Goal: Task Accomplishment & Management: Use online tool/utility

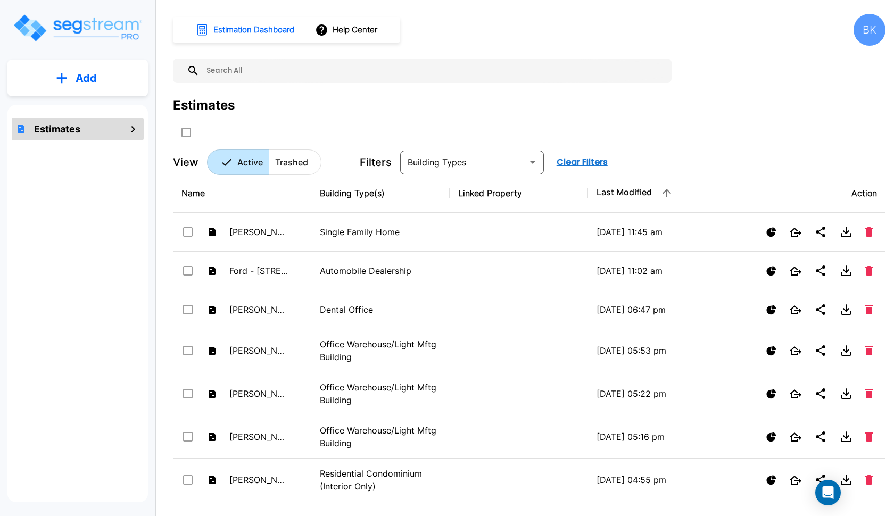
click at [117, 83] on button "Add" at bounding box center [77, 78] width 141 height 31
click at [98, 103] on p "Add Estimate" at bounding box center [84, 107] width 54 height 13
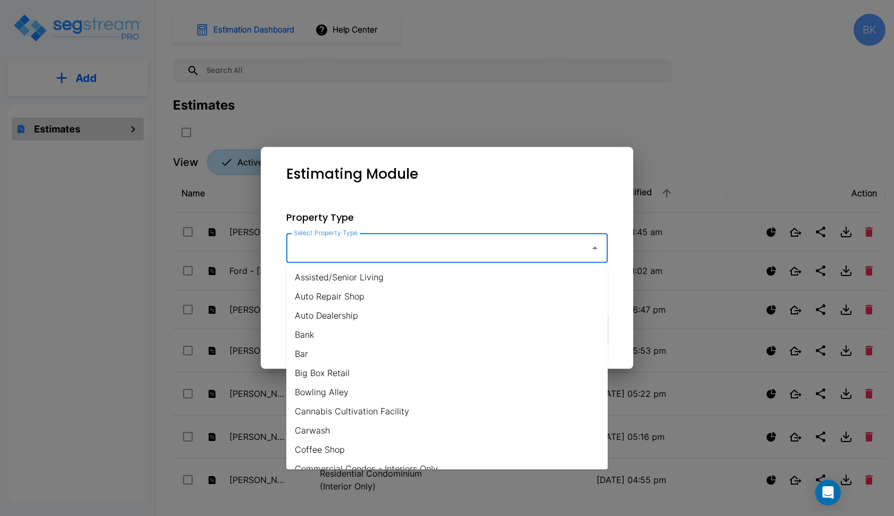
click at [354, 248] on input "Select Property Type" at bounding box center [435, 248] width 289 height 20
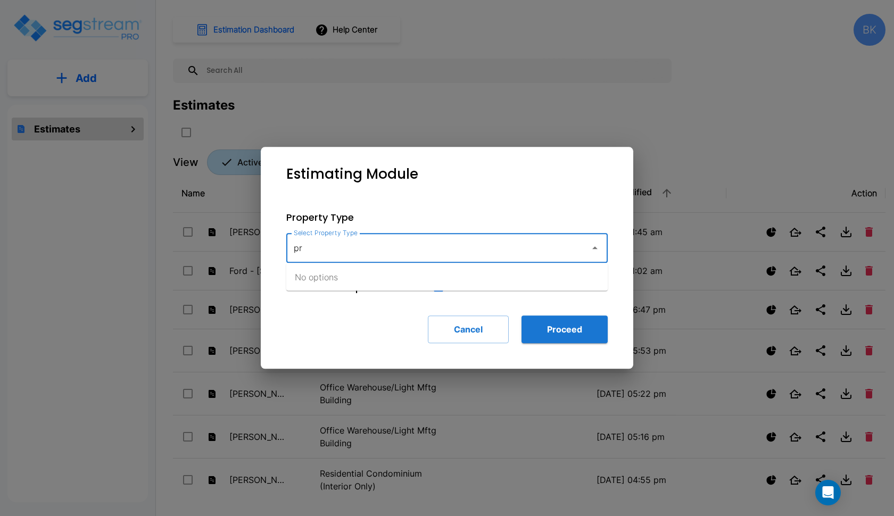
type input "p"
click at [334, 277] on li "Office Warehouse/Light Mftg" at bounding box center [447, 277] width 322 height 19
click at [433, 254] on input "Office Warehouse/Light Mftg" at bounding box center [435, 248] width 289 height 20
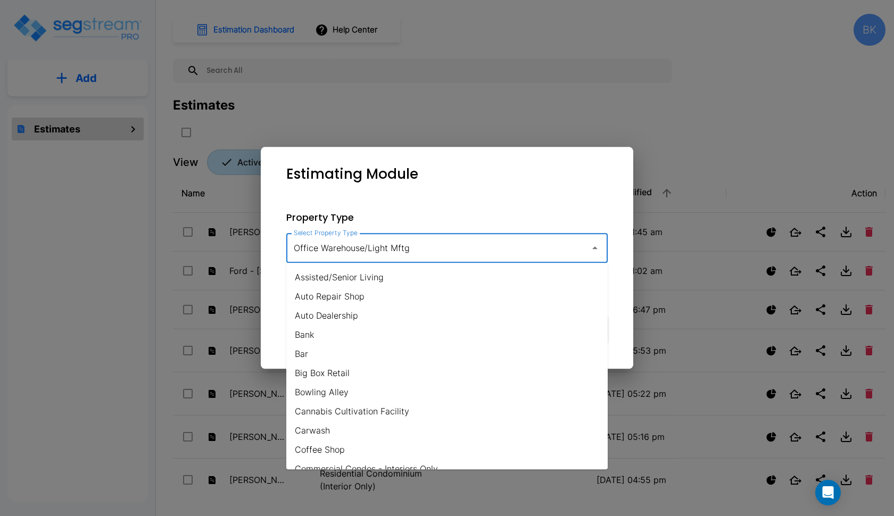
click at [433, 254] on input "Office Warehouse/Light Mftg" at bounding box center [435, 248] width 289 height 20
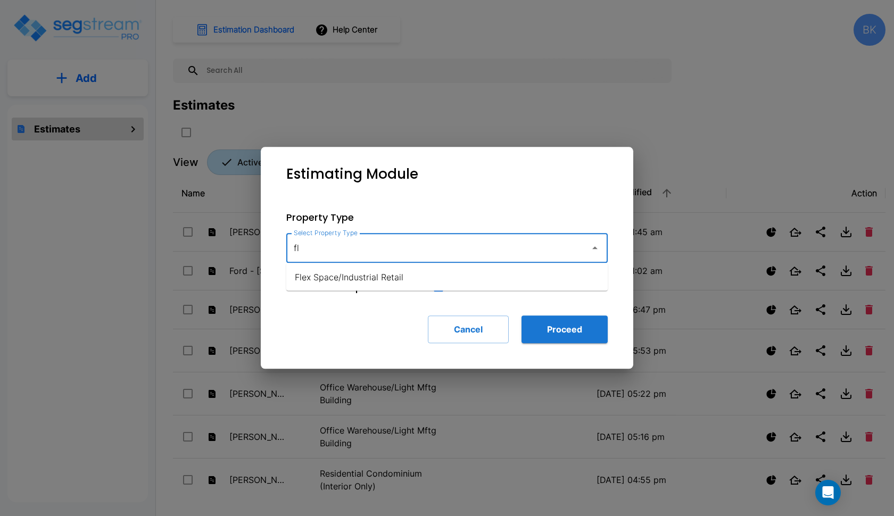
type input "f"
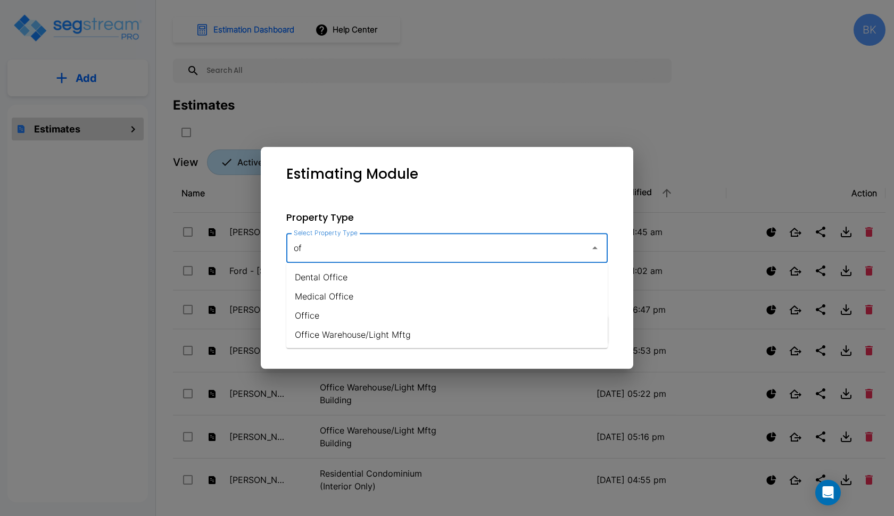
type input "o"
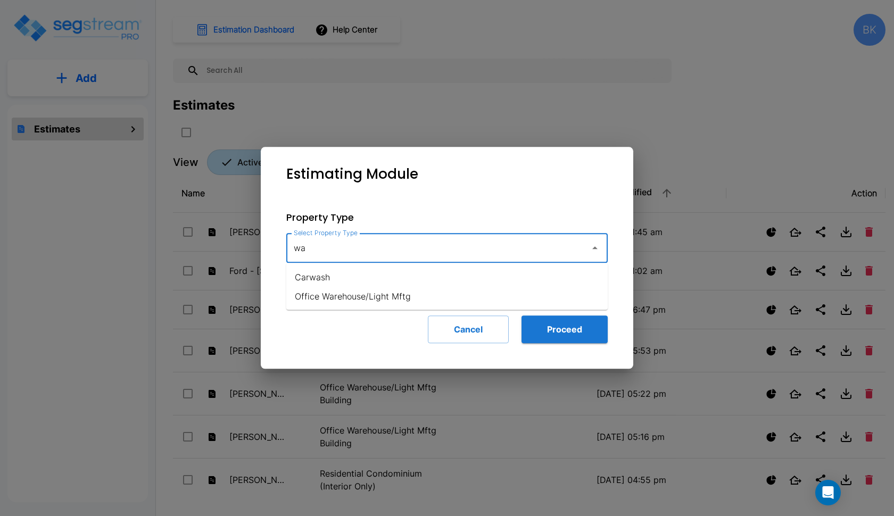
click at [401, 301] on li "Office Warehouse/Light Mftg" at bounding box center [447, 296] width 322 height 19
type input "Office Warehouse/Light Mftg"
click at [551, 328] on button "Proceed" at bounding box center [565, 330] width 86 height 28
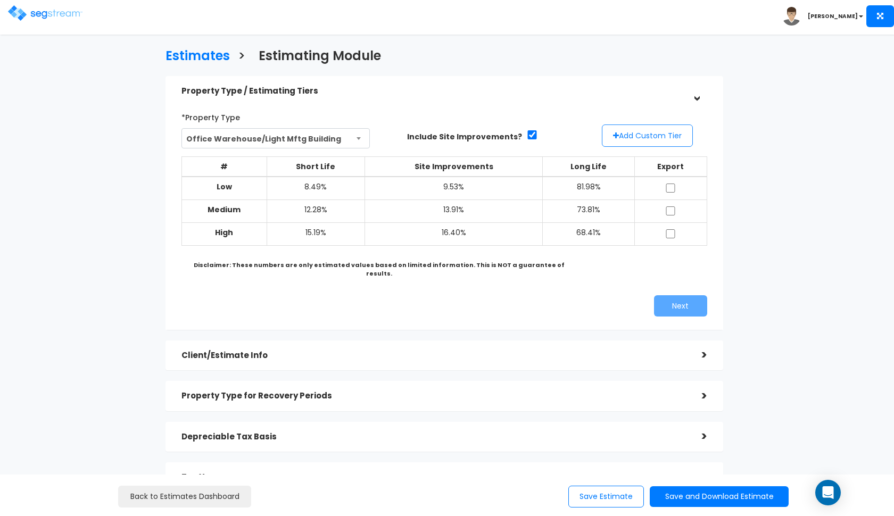
click at [642, 131] on button "Add Custom Tier" at bounding box center [647, 136] width 91 height 22
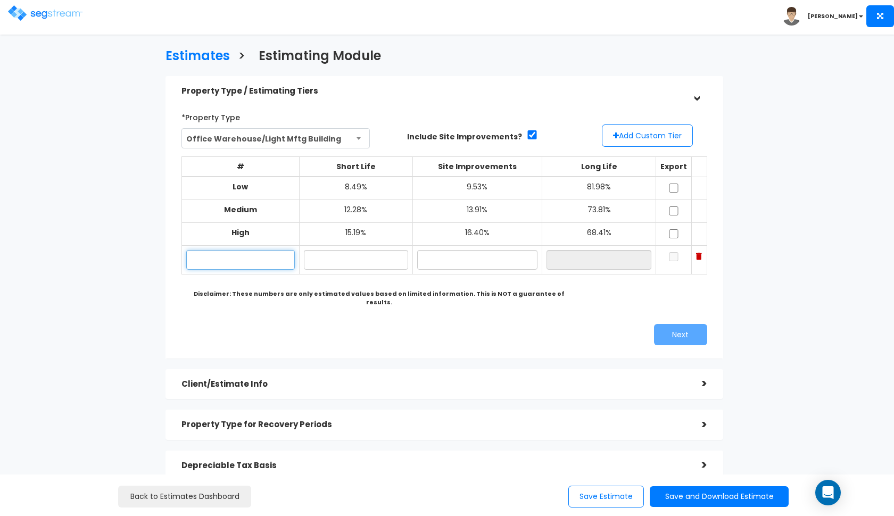
click at [229, 262] on input "text" at bounding box center [240, 260] width 109 height 20
click at [345, 259] on input "text" at bounding box center [356, 260] width 105 height 20
click at [326, 257] on input "10.00%" at bounding box center [356, 260] width 105 height 20
type input "10.30%"
click at [453, 252] on input "text" at bounding box center [477, 260] width 120 height 20
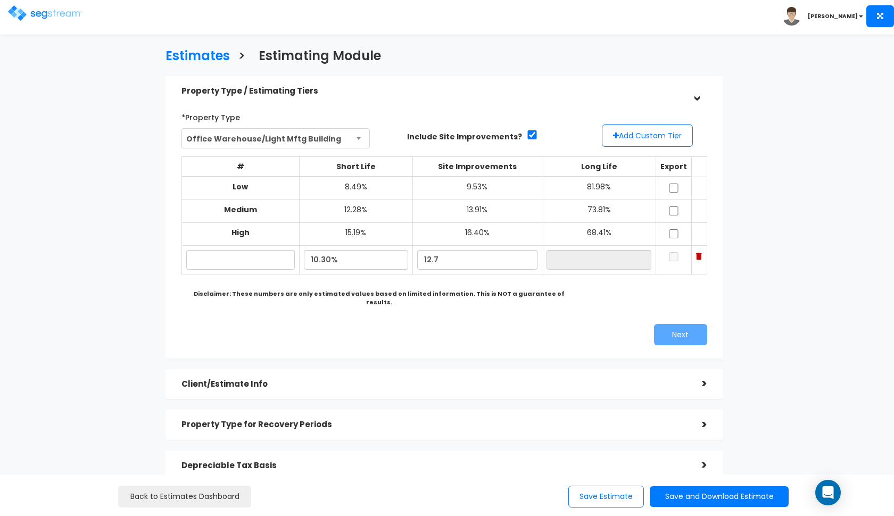
type input "12.70%"
type input "77.00%"
click at [535, 324] on div "Next" at bounding box center [579, 334] width 271 height 21
click at [269, 251] on input "text" at bounding box center [240, 260] width 109 height 20
paste input "[STREET_ADDRESS]"
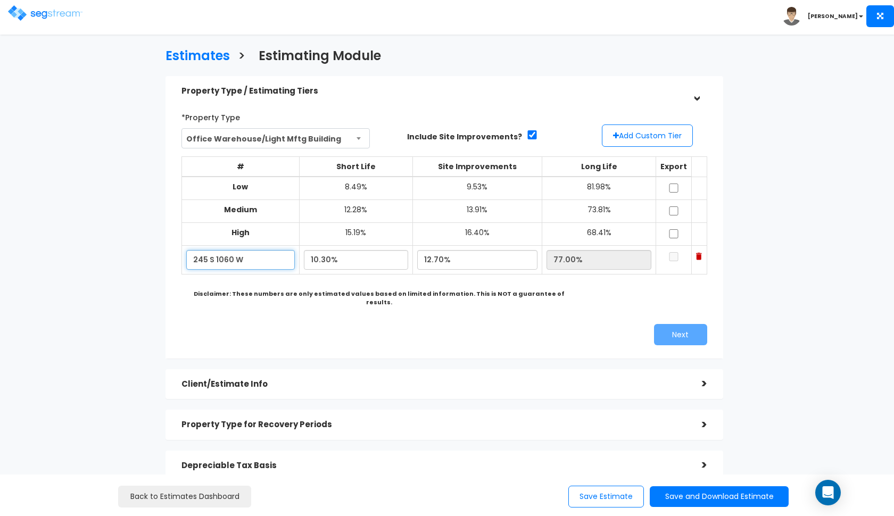
type input "245 S 1060 W"
click at [673, 184] on input "checkbox" at bounding box center [674, 188] width 11 height 9
checkbox input "true"
click at [677, 211] on input "checkbox" at bounding box center [674, 211] width 11 height 9
checkbox input "true"
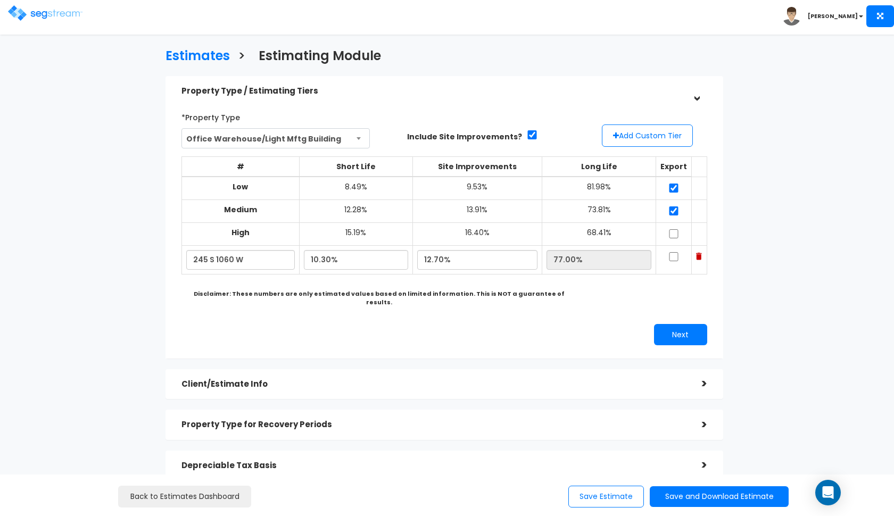
click at [676, 232] on input "checkbox" at bounding box center [674, 233] width 11 height 9
checkbox input "true"
click at [673, 252] on input "checkbox" at bounding box center [674, 256] width 11 height 9
checkbox input "true"
click at [670, 327] on button "Next" at bounding box center [680, 334] width 53 height 21
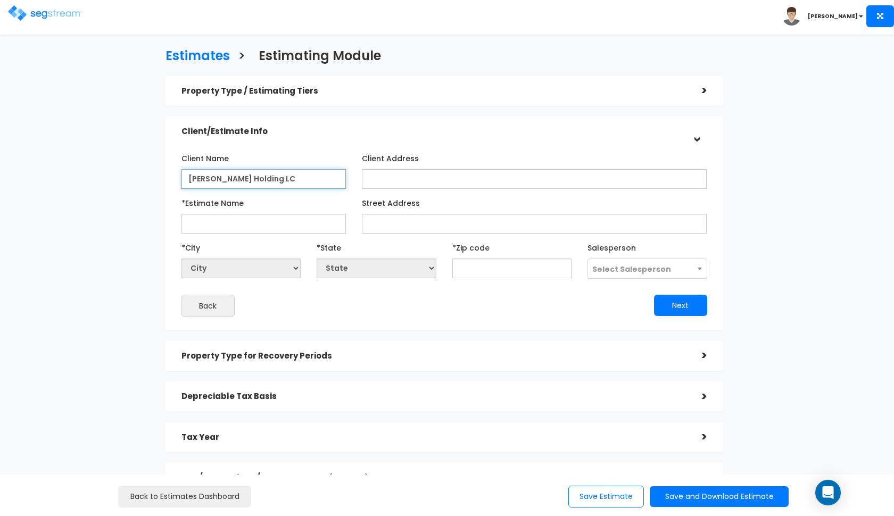
type input "[PERSON_NAME] Holding LC"
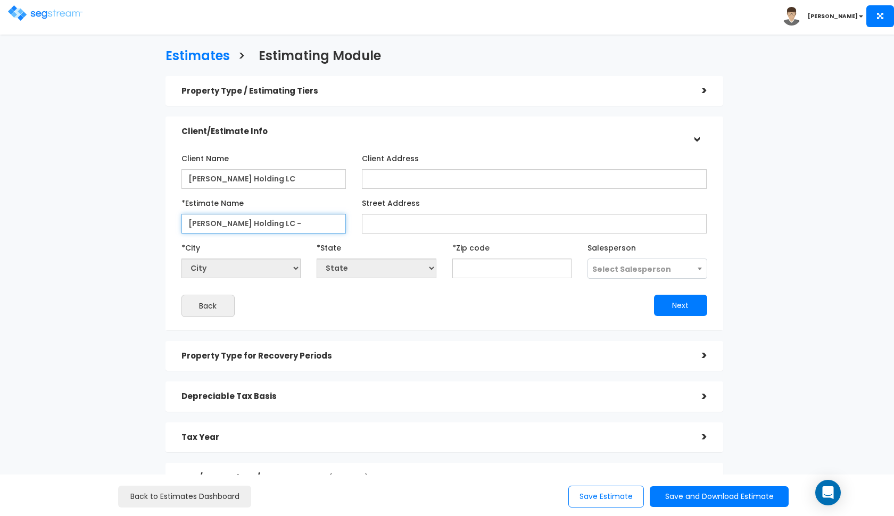
paste input "[STREET_ADDRESS]"
type input "[PERSON_NAME] Holding LC - 245 S 1060 W"
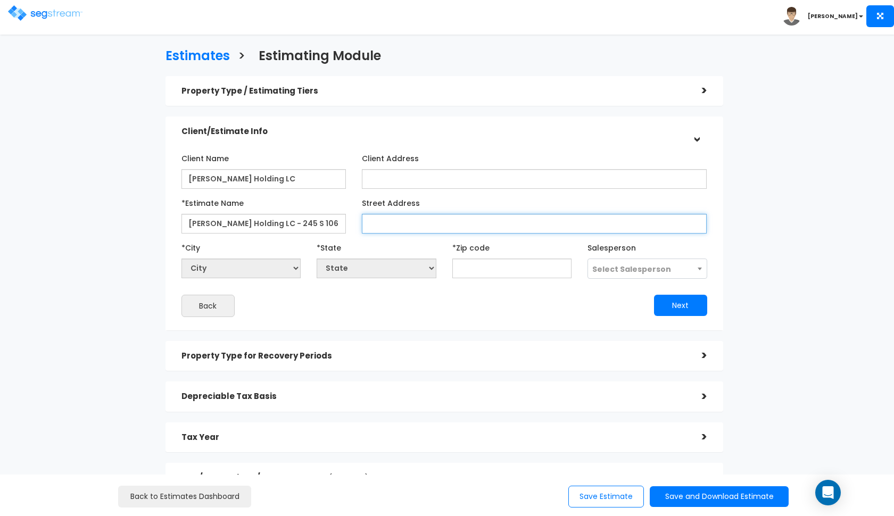
paste input "[STREET_ADDRESS]"
type input "[STREET_ADDRESS]"
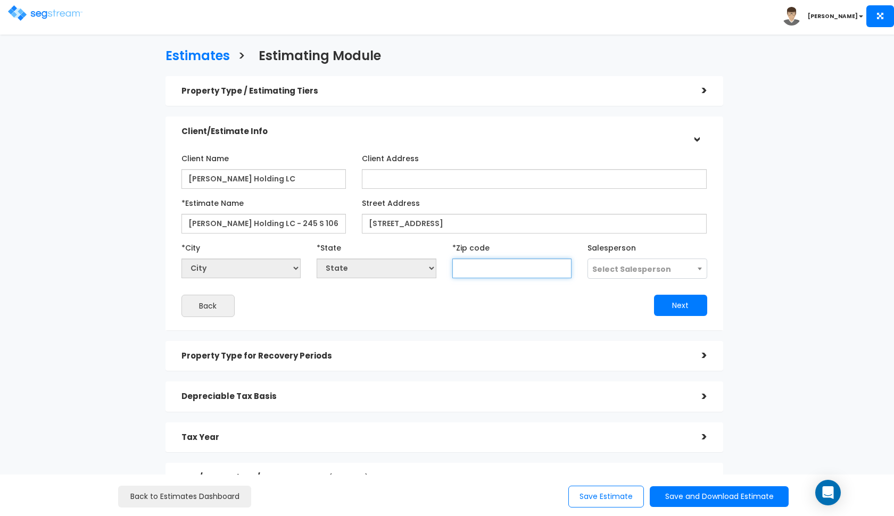
select select "National Average"
paste input "84042"
type input "84042"
select select "UT"
type input "84042"
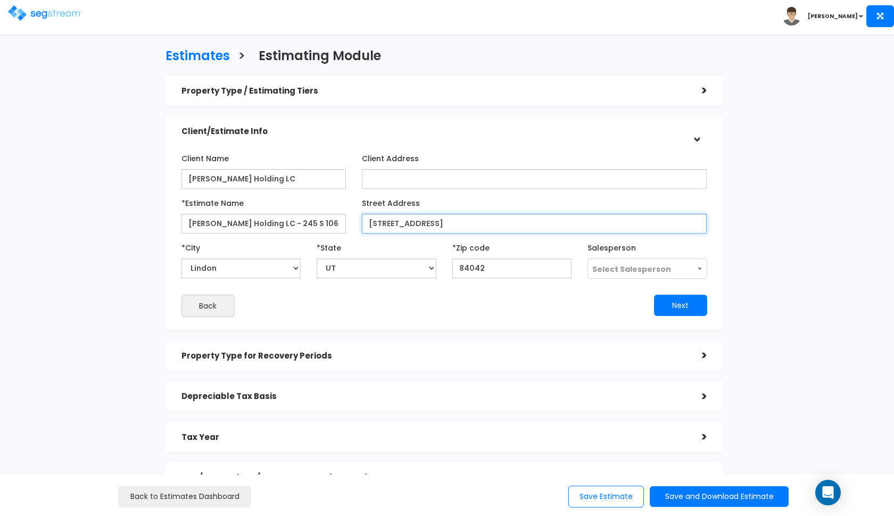
click at [492, 223] on input "[STREET_ADDRESS]" at bounding box center [534, 224] width 345 height 20
type input "245 S 1060 W"
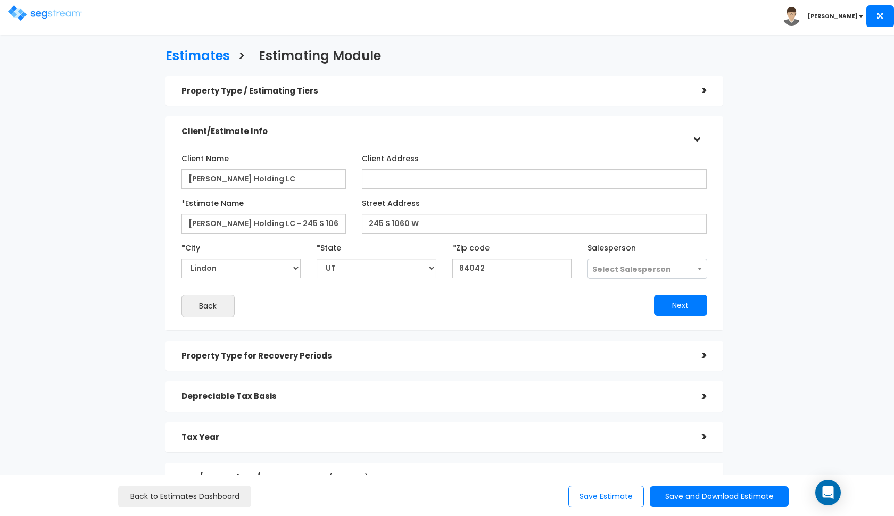
click at [624, 269] on span "Select Salesperson" at bounding box center [631, 269] width 79 height 11
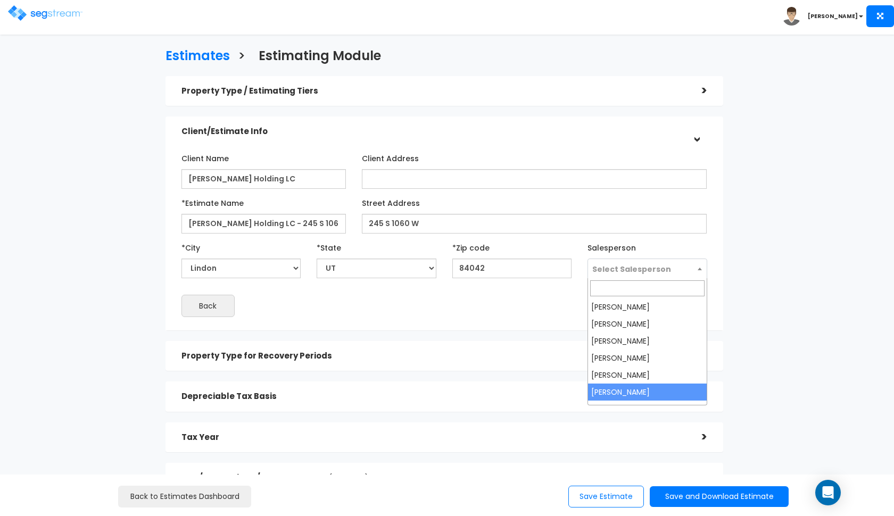
select select "190"
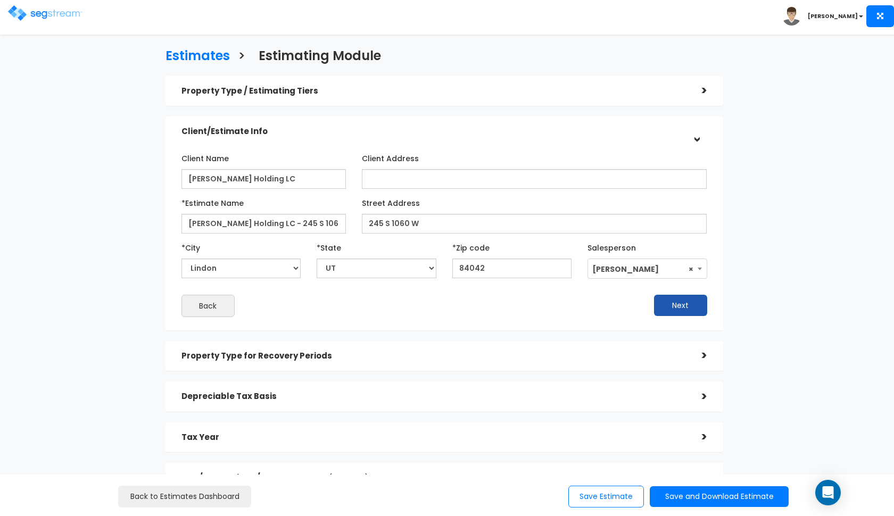
click at [676, 309] on button "Next" at bounding box center [680, 305] width 53 height 21
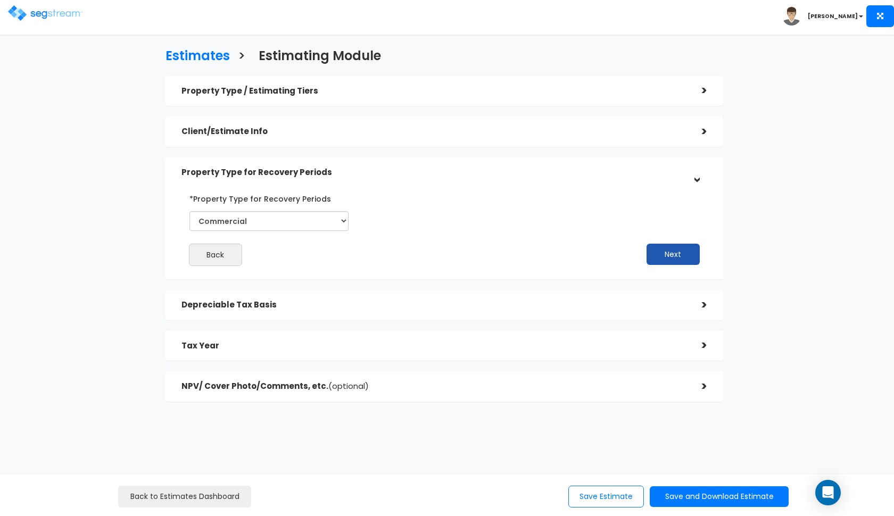
click at [656, 250] on button "Next" at bounding box center [673, 254] width 53 height 21
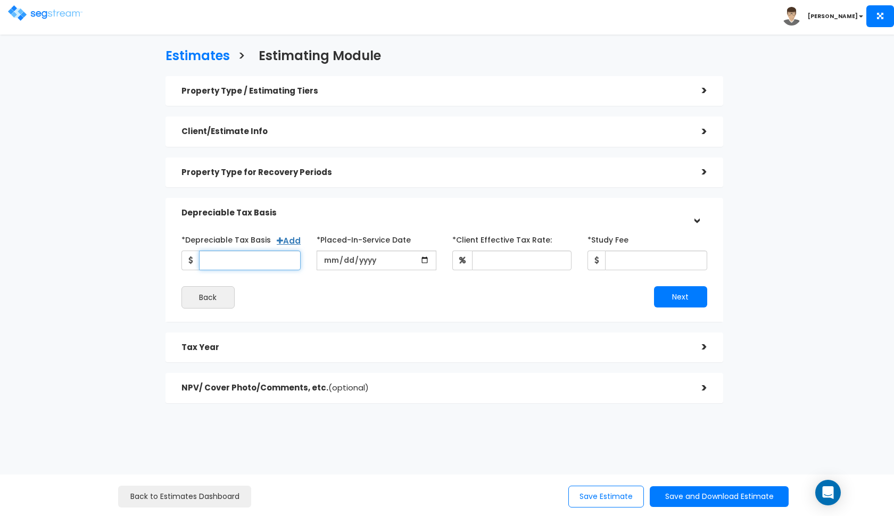
click at [230, 263] on input "*Depreciable Tax Basis" at bounding box center [250, 261] width 102 height 20
type input "2,383,362"
click at [325, 260] on input "date" at bounding box center [377, 261] width 120 height 20
type input "[DATE]"
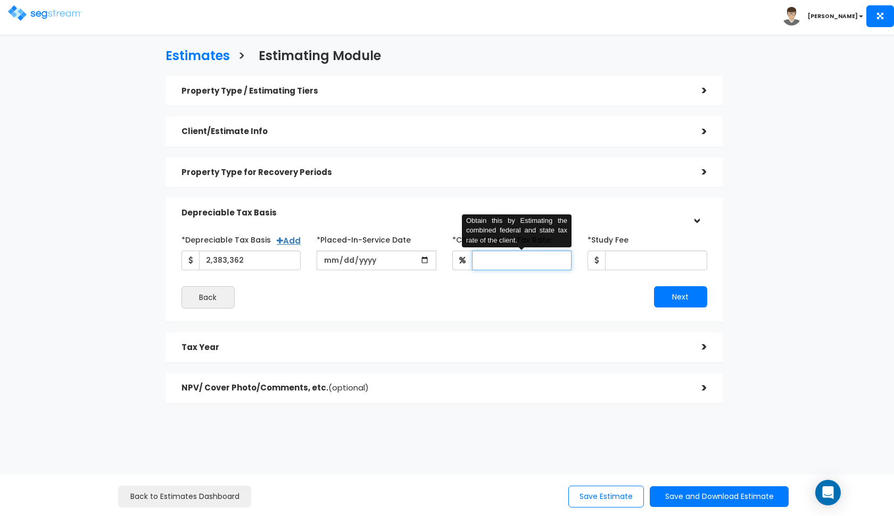
click at [499, 255] on input "*Client Effective Tax Rate:" at bounding box center [522, 261] width 100 height 20
type input "35"
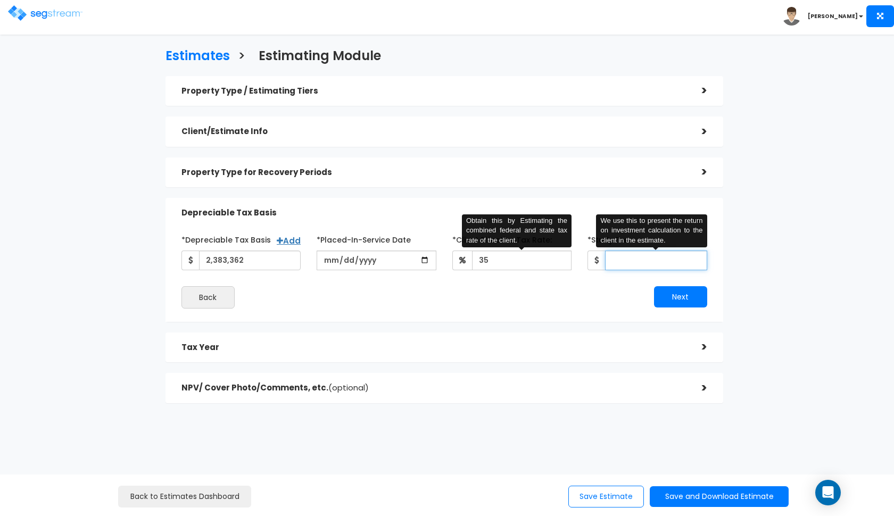
click at [620, 256] on input "*Study Fee" at bounding box center [656, 261] width 102 height 20
type input "5,100"
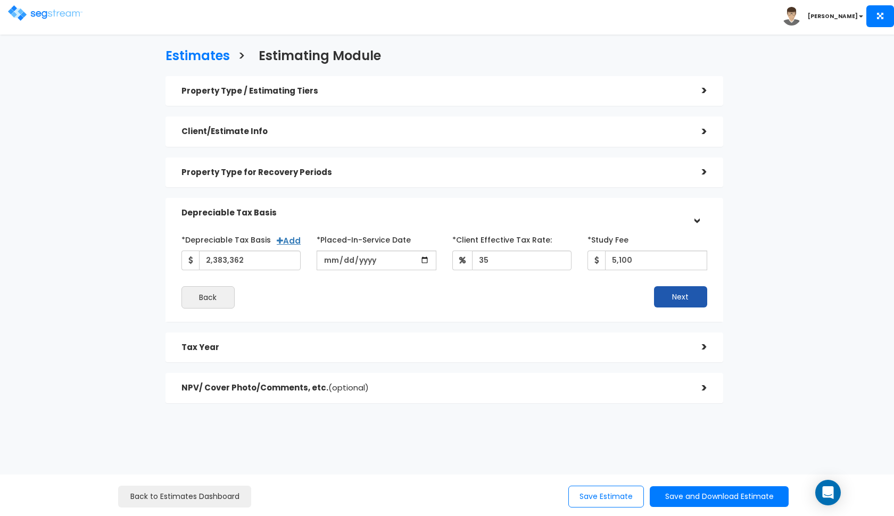
click at [672, 297] on button "Next" at bounding box center [680, 296] width 53 height 21
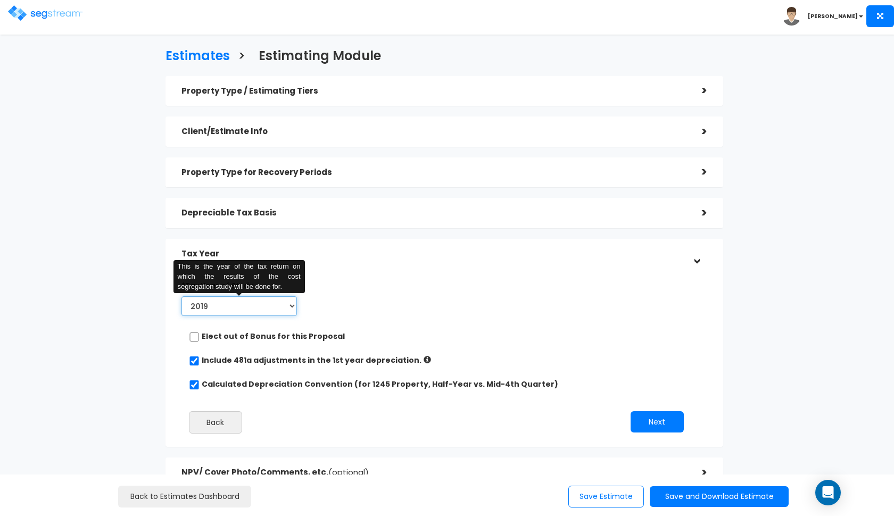
select select "2024"
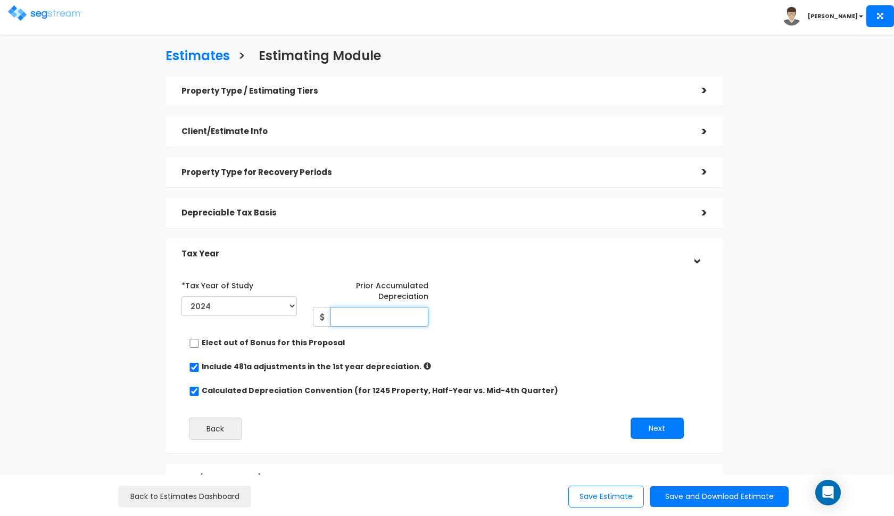
click at [347, 316] on input "Prior Accumulated Depreciation" at bounding box center [380, 317] width 98 height 20
type input "262,470"
click at [479, 257] on h5 "Tax Year" at bounding box center [434, 254] width 505 height 9
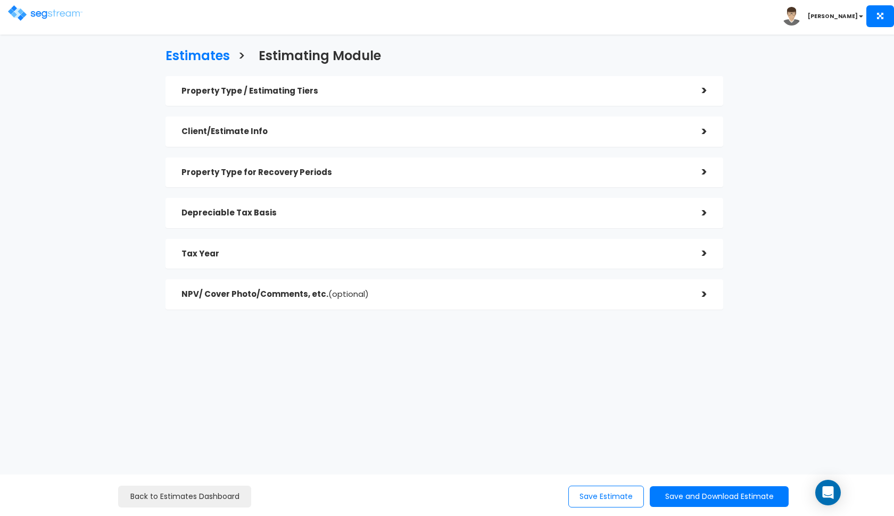
click at [525, 220] on div "Depreciable Tax Basis" at bounding box center [434, 213] width 505 height 20
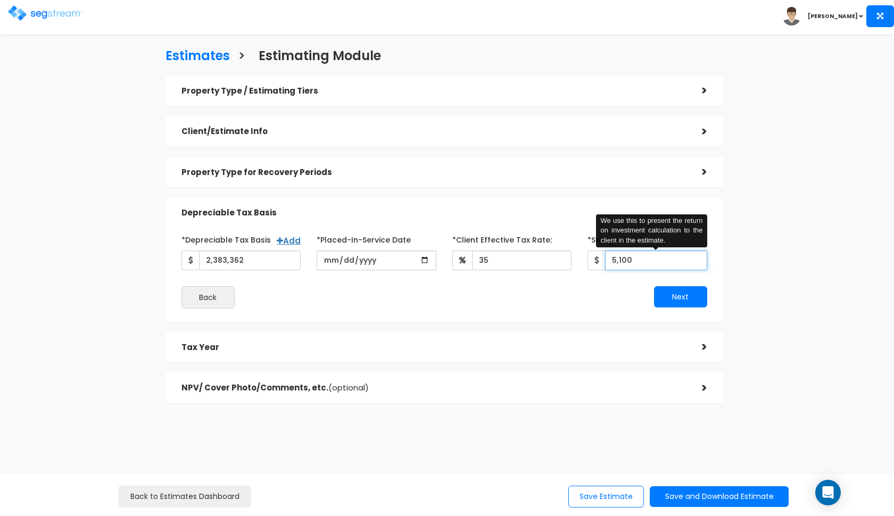
drag, startPoint x: 634, startPoint y: 260, endPoint x: 586, endPoint y: 260, distance: 47.9
click at [586, 260] on div "*Study Fee 5,100 We use this to present the return on investment calculation to…" at bounding box center [648, 250] width 136 height 39
type input "6,200"
click at [670, 290] on button "Next" at bounding box center [680, 296] width 53 height 21
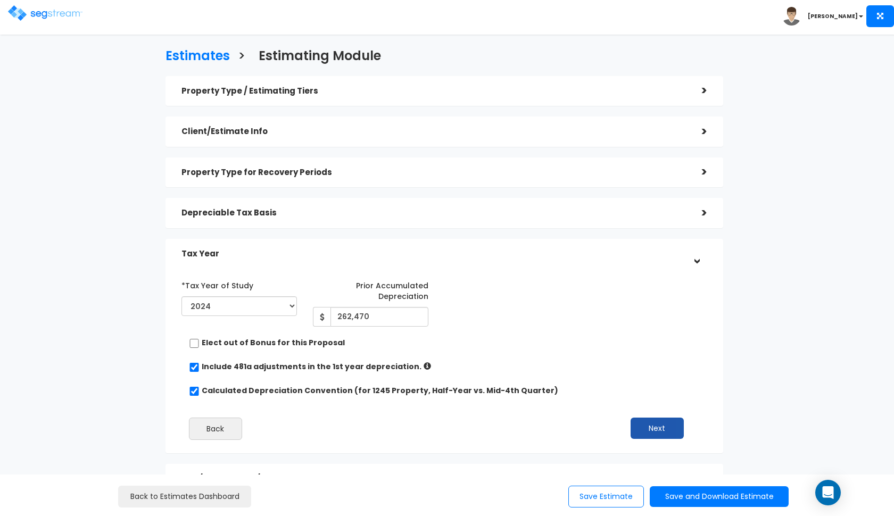
click at [664, 418] on button "Next" at bounding box center [657, 428] width 53 height 21
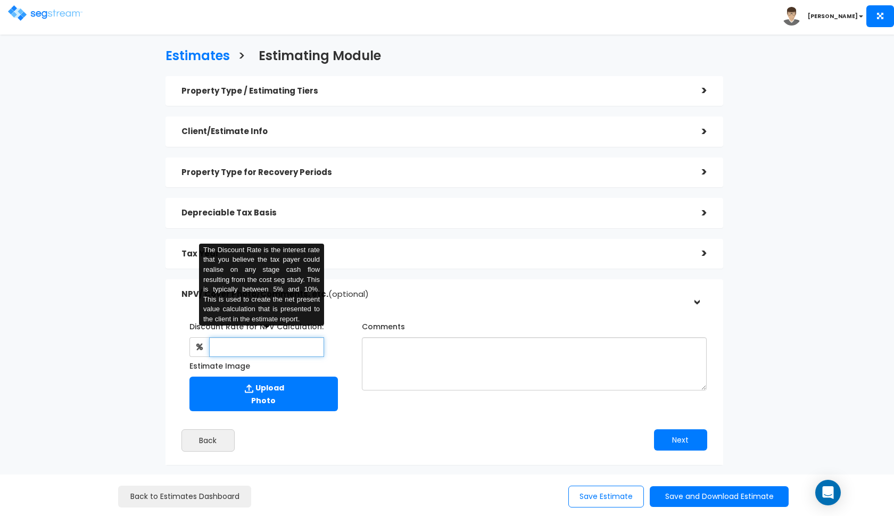
click at [297, 345] on input "text" at bounding box center [267, 347] width 116 height 20
type input "8"
click at [398, 345] on textarea "Comments" at bounding box center [534, 363] width 345 height 53
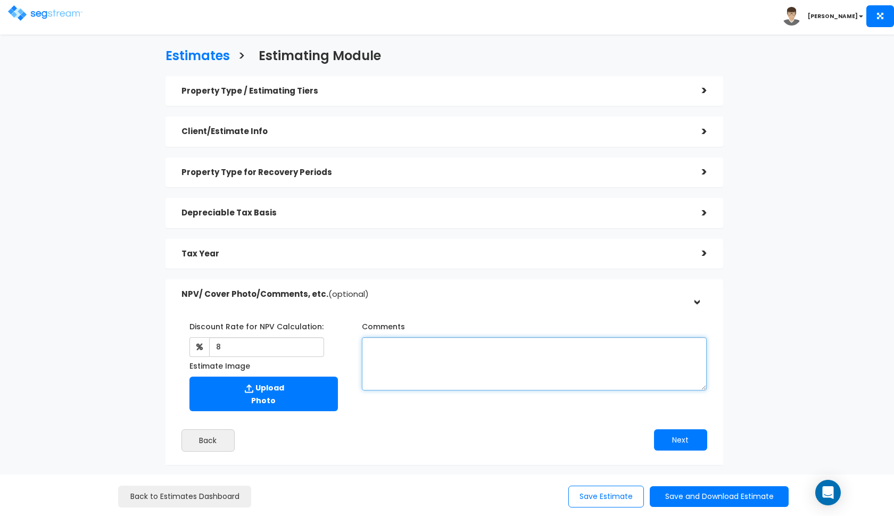
type textarea "A"
click at [422, 342] on textarea "a basis of 2,363,470" at bounding box center [534, 363] width 345 height 53
click at [463, 347] on textarea "a basis of 2,383,470" at bounding box center [534, 363] width 345 height 53
click at [447, 350] on textarea "a basis of 2,383,470" at bounding box center [534, 363] width 345 height 53
click at [408, 344] on textarea "a basis of 2,383,362" at bounding box center [534, 363] width 345 height 53
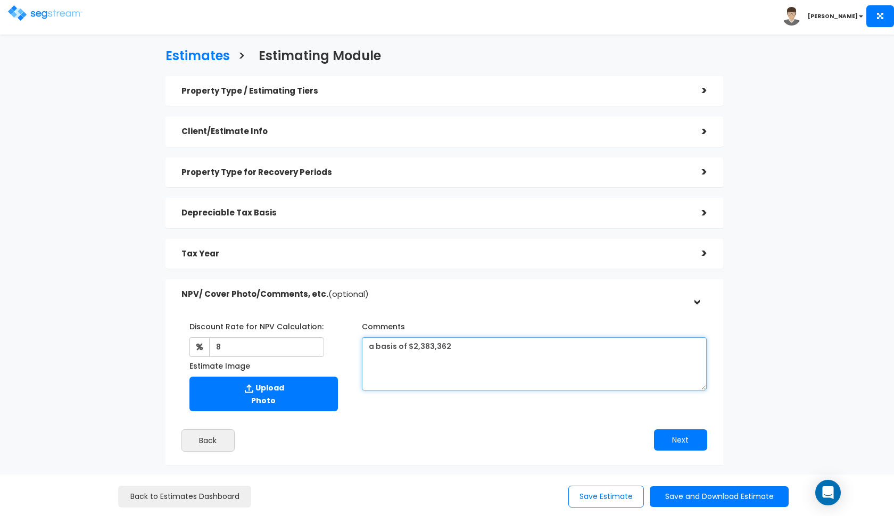
click at [479, 345] on textarea "a basis of $2,383,362" at bounding box center [534, 363] width 345 height 53
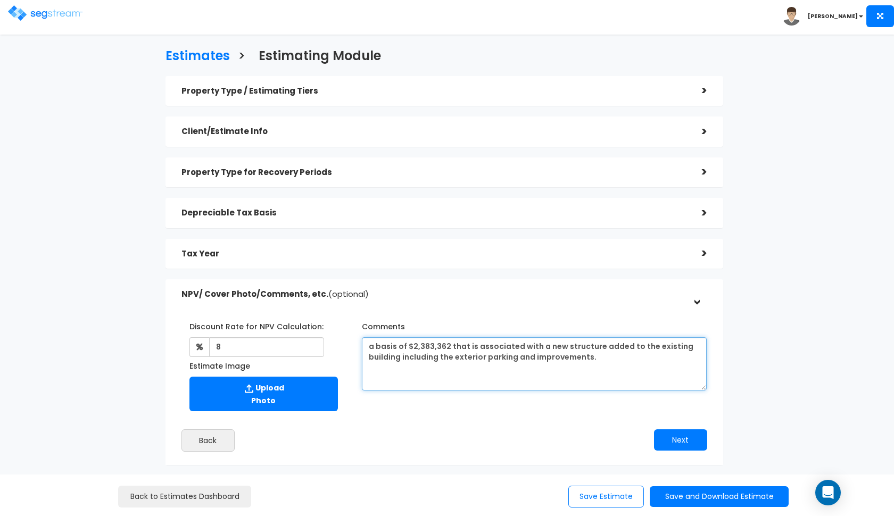
click at [623, 343] on textarea "a basis of $2,383,362 that is associated with a new structure added to the exis…" at bounding box center [534, 363] width 345 height 53
type textarea "a basis of $2,383,362 that is associated with a new structure added to the east…"
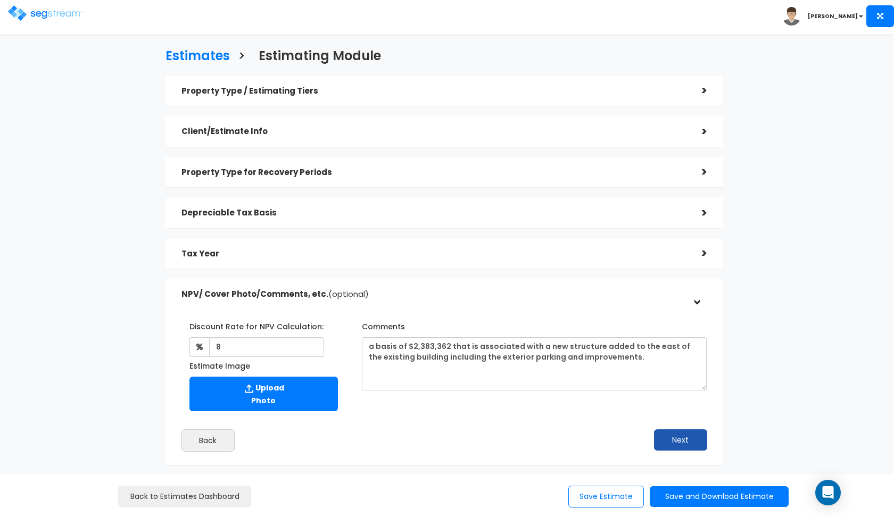
click at [675, 440] on button "Next" at bounding box center [680, 440] width 53 height 21
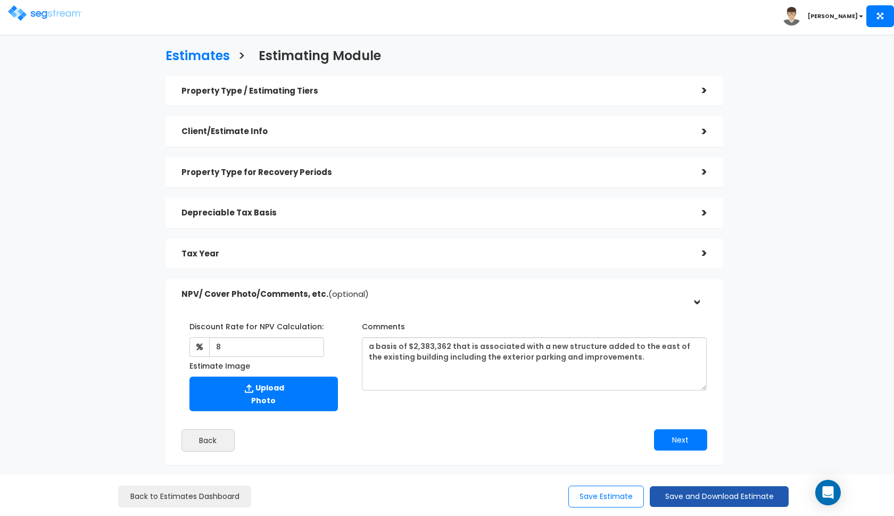
click at [702, 499] on button "Save and Download Estimate" at bounding box center [719, 497] width 139 height 21
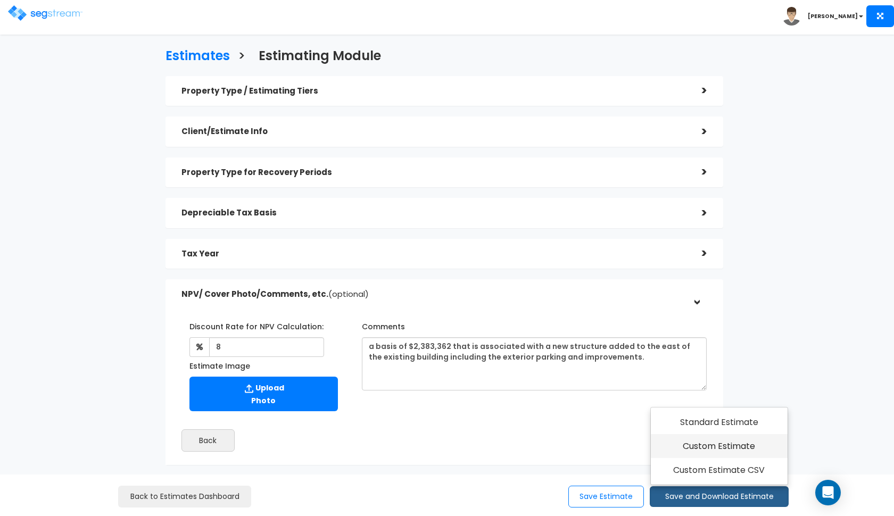
click at [705, 443] on link "Custom Estimate" at bounding box center [719, 446] width 137 height 24
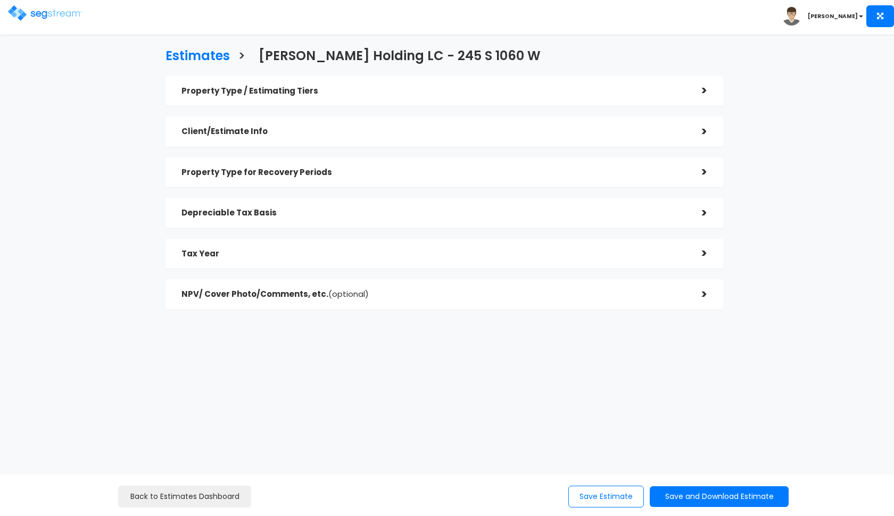
checkbox input "true"
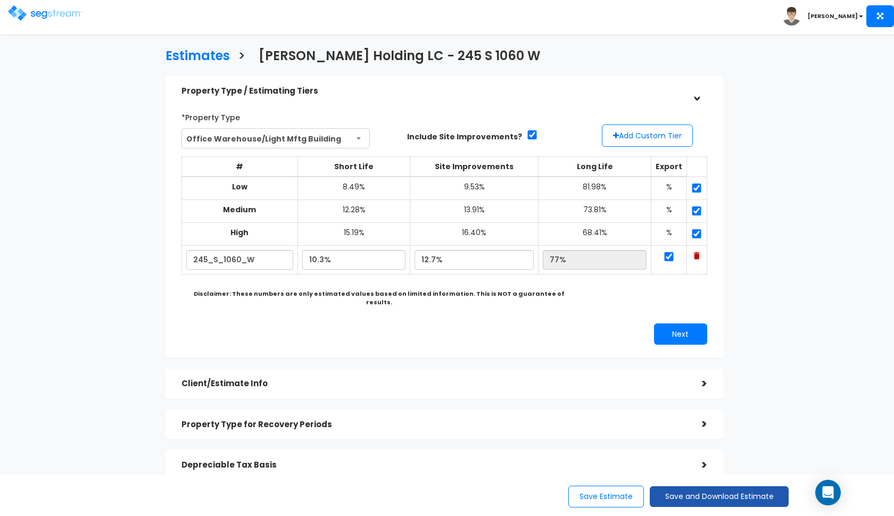
click at [687, 499] on button "Save and Download Estimate" at bounding box center [719, 497] width 139 height 21
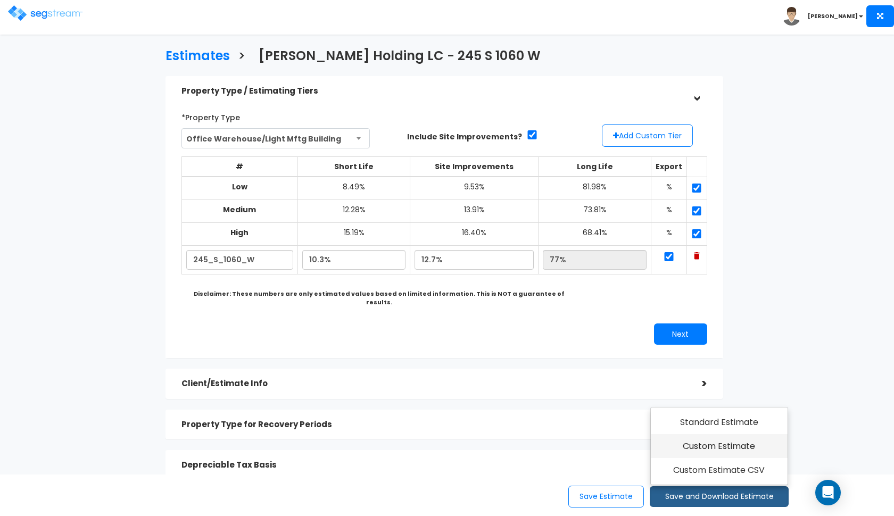
click at [706, 450] on link "Custom Estimate" at bounding box center [719, 446] width 137 height 24
